Goal: Task Accomplishment & Management: Complete application form

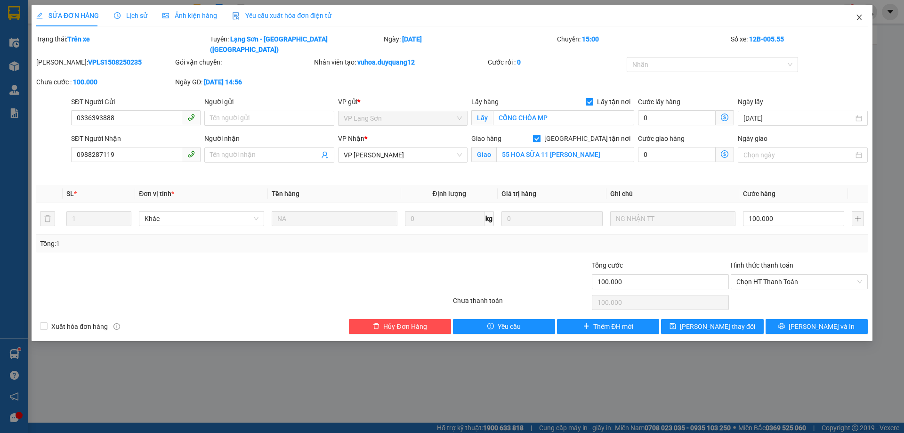
click at [861, 16] on icon "close" at bounding box center [859, 18] width 5 height 6
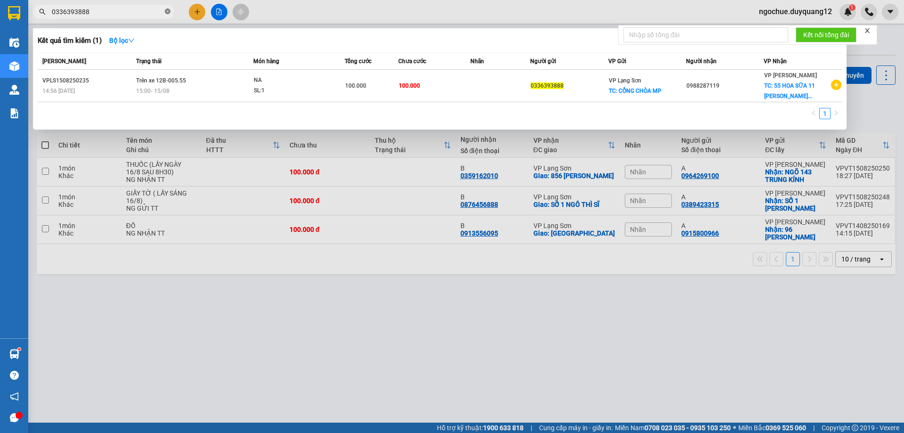
click at [166, 13] on icon "close-circle" at bounding box center [168, 11] width 6 height 6
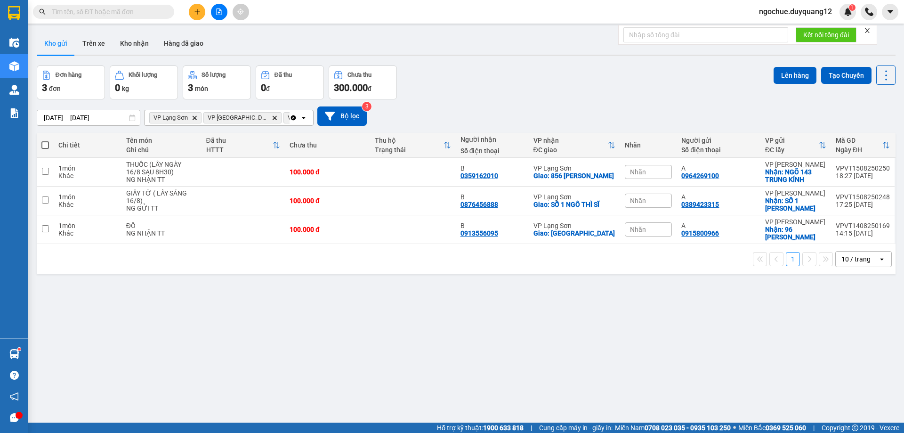
paste input "0915152890"
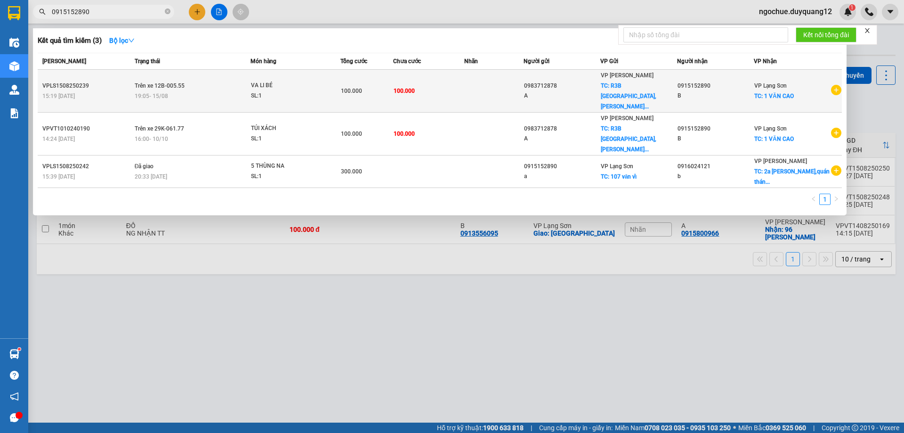
type input "0915152890"
click at [511, 86] on td at bounding box center [493, 91] width 59 height 43
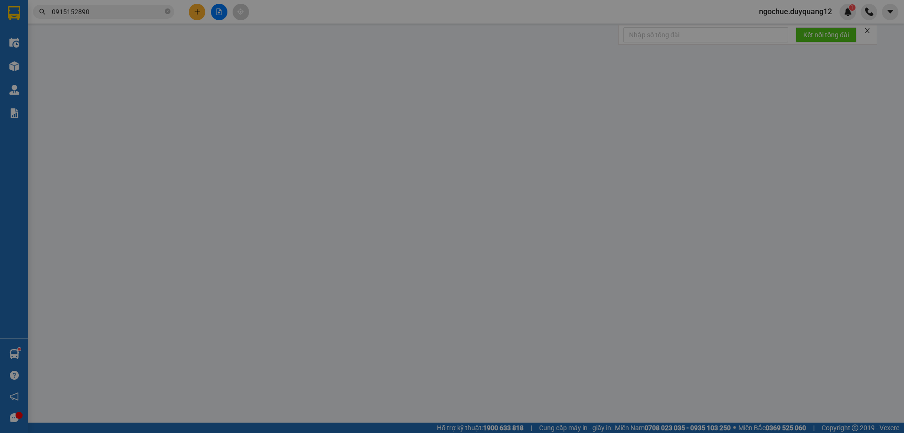
type input "0983712878"
type input "A"
checkbox input "true"
type input "R3B [GEOGRAPHIC_DATA],[PERSON_NAME],[GEOGRAPHIC_DATA],[GEOGRAPHIC_DATA]"
type input "0915152890"
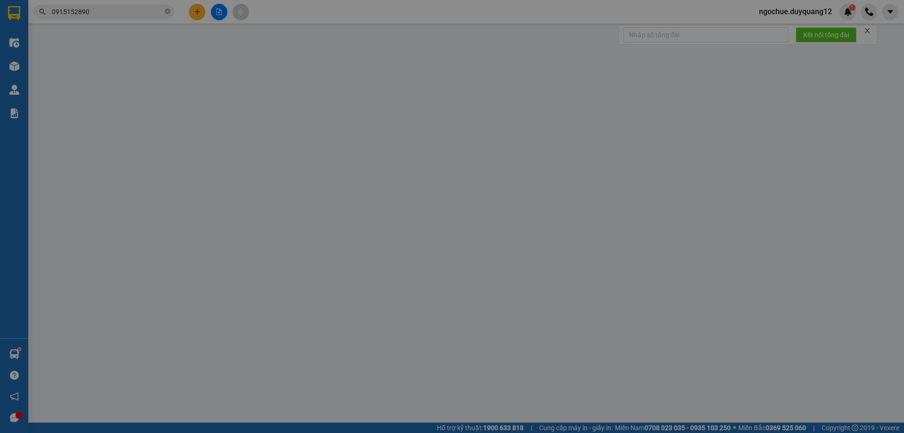
type input "B"
checkbox input "true"
type input "1 VĂN [PERSON_NAME]"
type input "100.000"
